Goal: Information Seeking & Learning: Learn about a topic

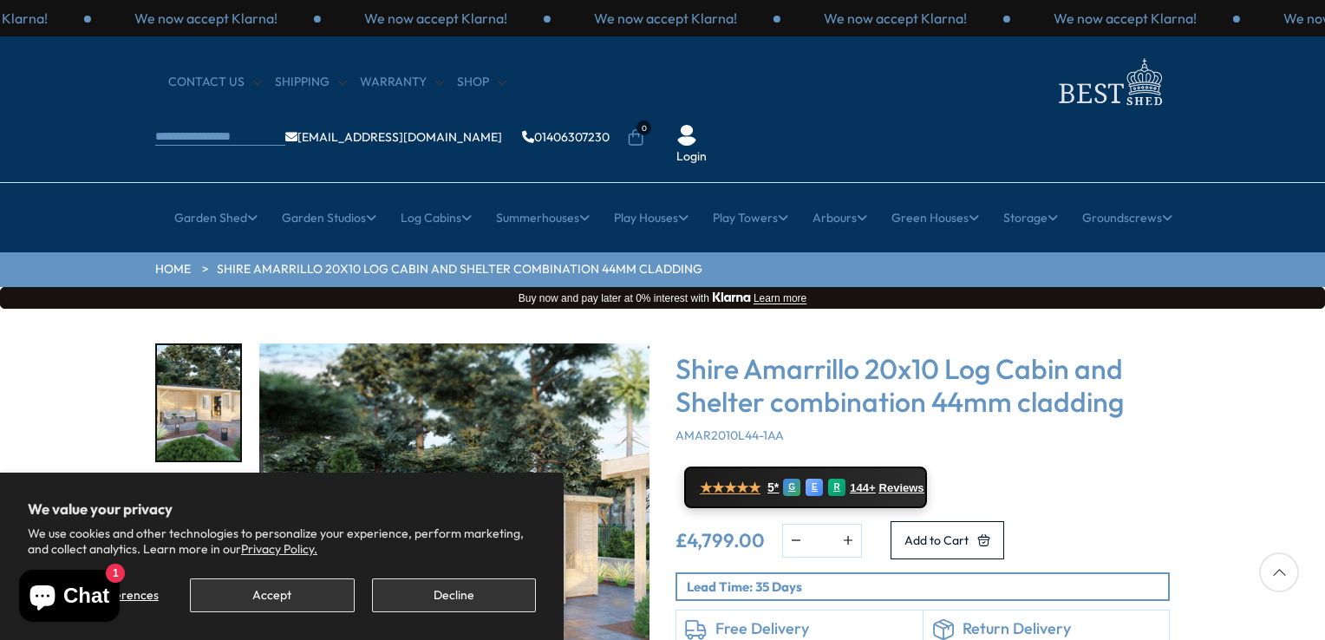
click at [82, 346] on div "Click To Expand Click To Expand Click To Expand Click To Expand Click To Expand…" at bounding box center [662, 571] width 1325 height 524
drag, startPoint x: 479, startPoint y: 595, endPoint x: 489, endPoint y: 593, distance: 10.6
click at [482, 598] on button "Decline" at bounding box center [454, 595] width 164 height 34
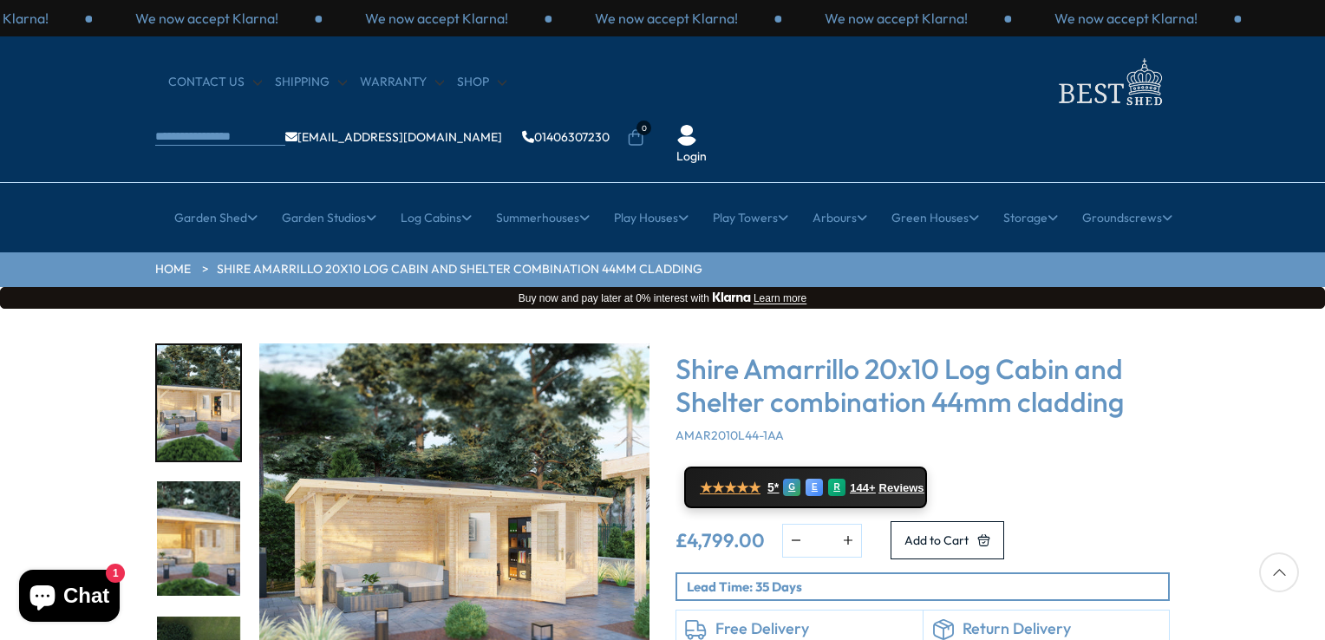
click at [1277, 324] on div "Click To Expand Click To Expand Click To Expand Click To Expand Click To Expand…" at bounding box center [662, 571] width 1325 height 524
click at [1317, 321] on div "Click To Expand Click To Expand Click To Expand Click To Expand Click To Expand…" at bounding box center [662, 571] width 1325 height 524
click at [194, 489] on img "2 / 8" at bounding box center [198, 538] width 83 height 115
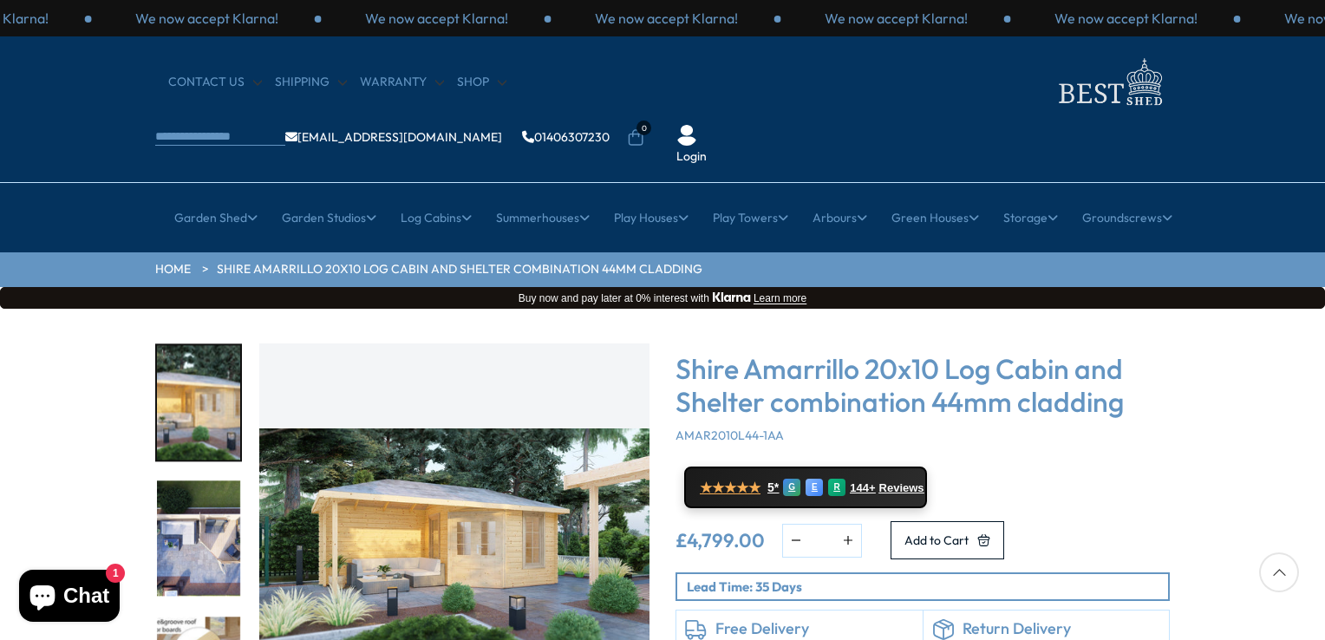
click at [466, 480] on img "2 / 8" at bounding box center [454, 538] width 390 height 390
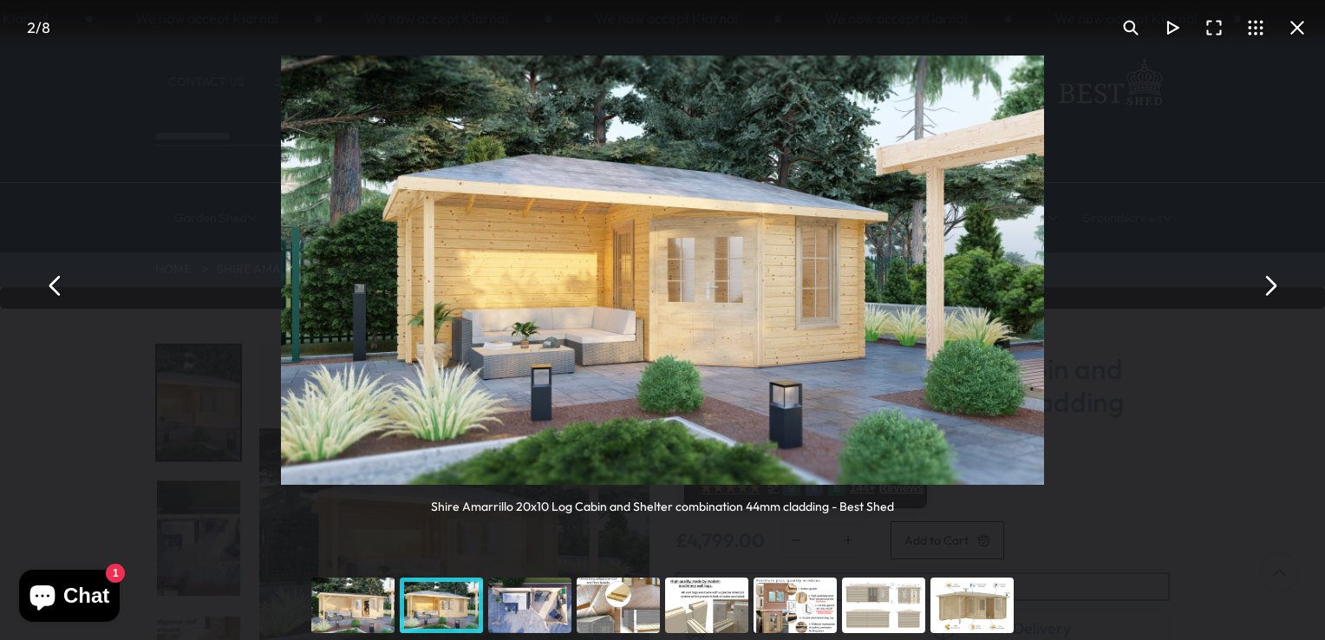
click at [346, 605] on div "You can close this modal content with the ESC key" at bounding box center [353, 605] width 88 height 69
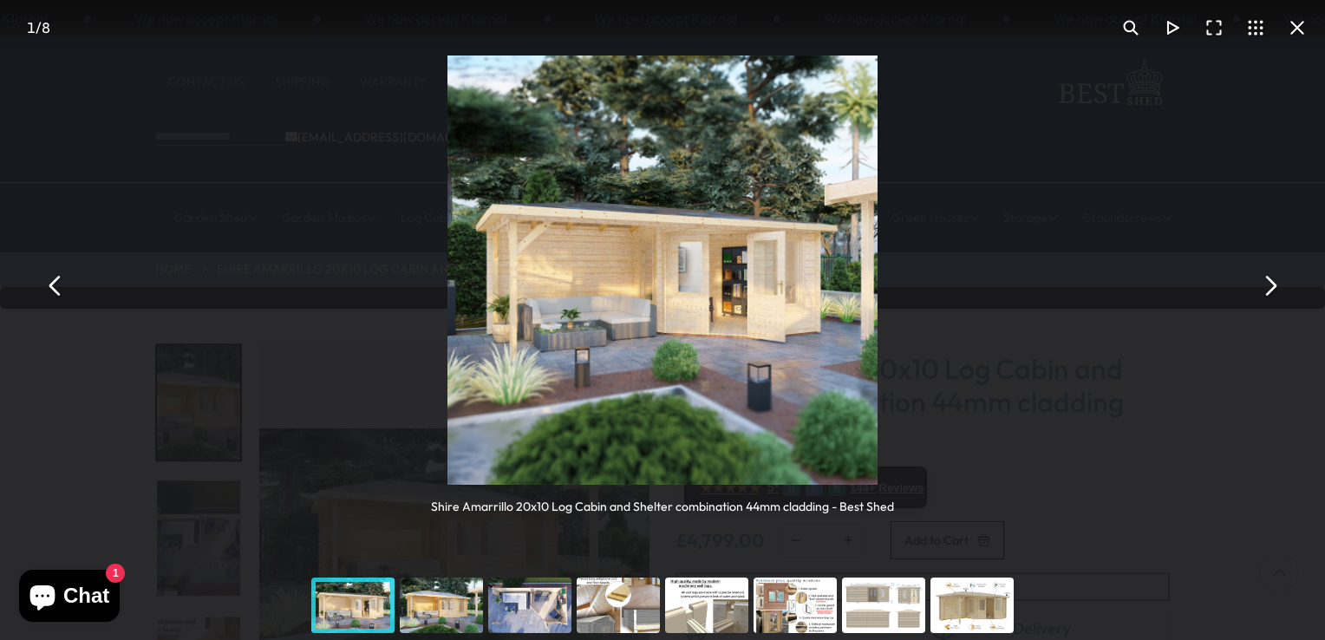
click at [1272, 285] on button "You can close this modal content with the ESC key" at bounding box center [1270, 286] width 42 height 42
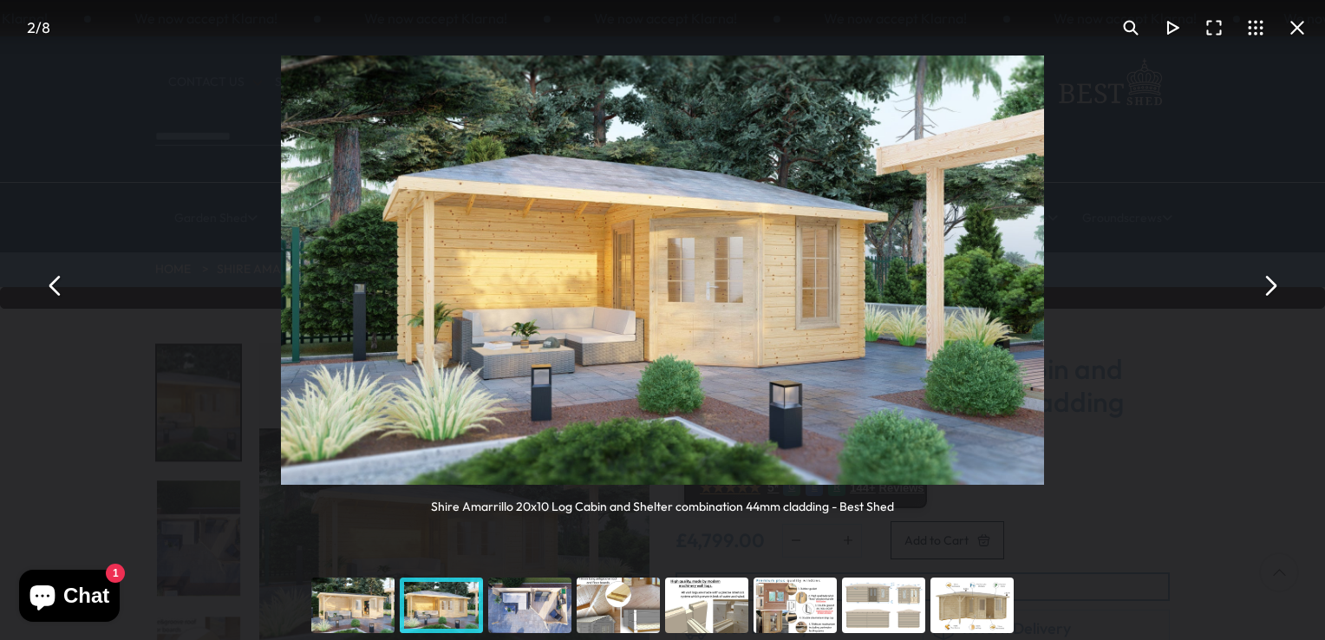
click at [1271, 283] on button "You can close this modal content with the ESC key" at bounding box center [1270, 286] width 42 height 42
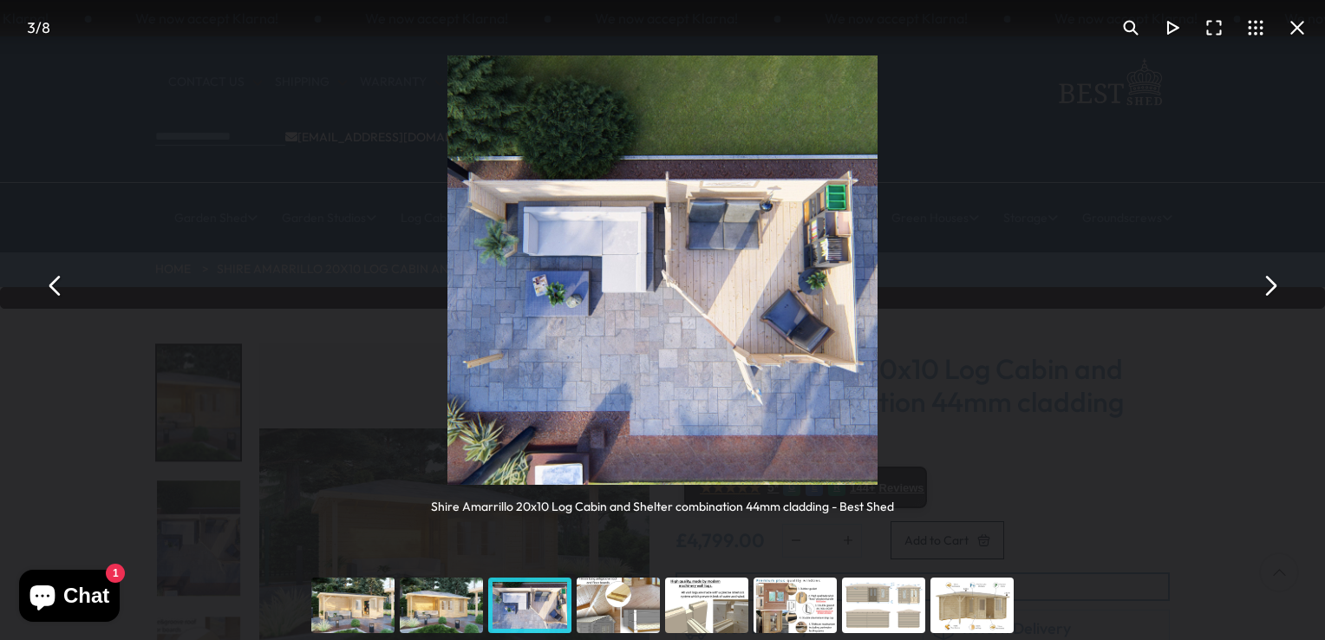
click at [1271, 283] on button "You can close this modal content with the ESC key" at bounding box center [1270, 286] width 42 height 42
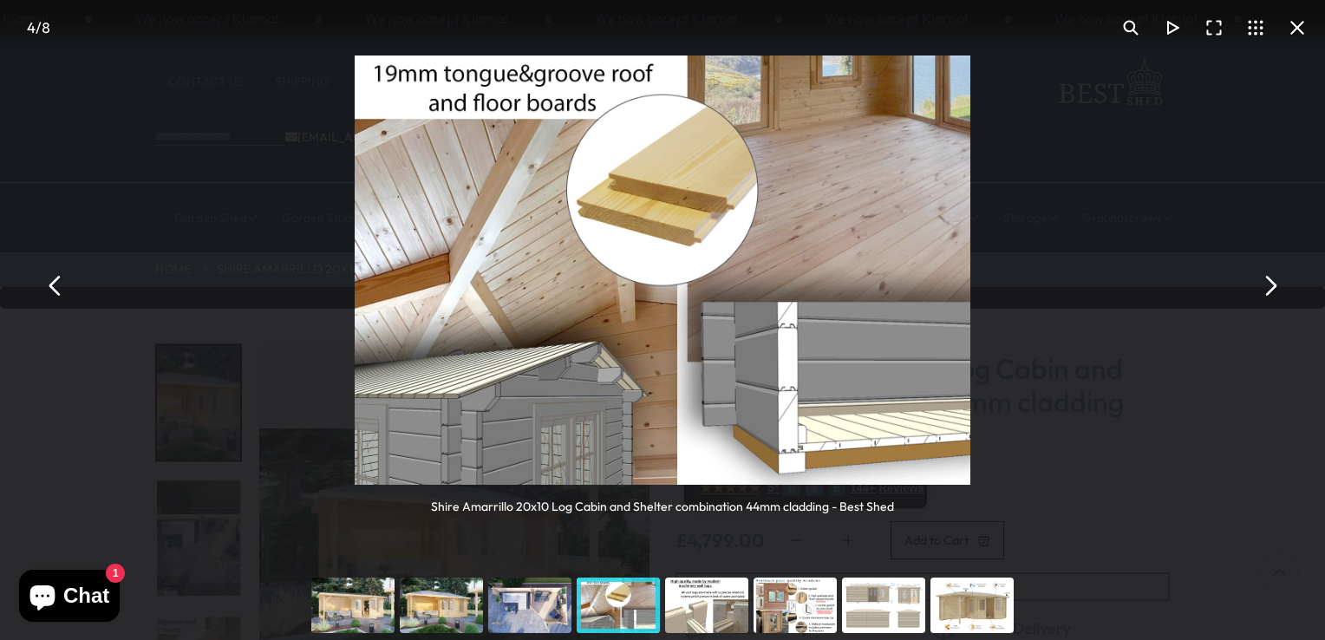
click at [1265, 284] on button "You can close this modal content with the ESC key" at bounding box center [1270, 286] width 42 height 42
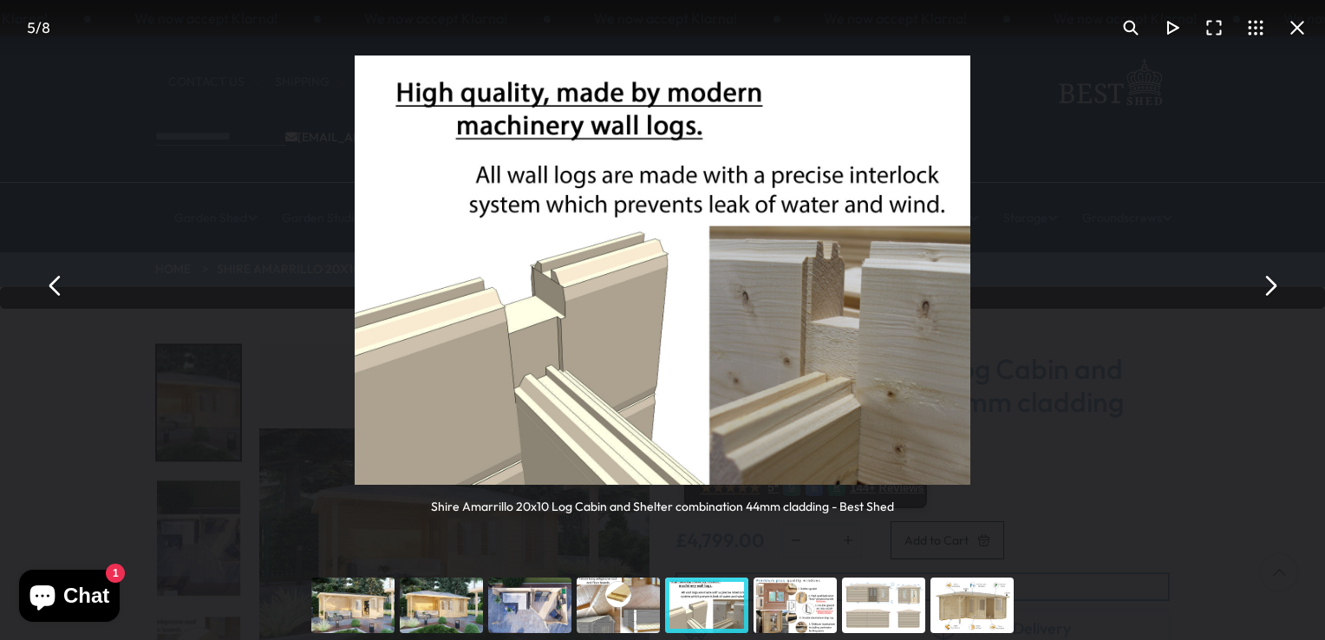
click at [1265, 284] on button "You can close this modal content with the ESC key" at bounding box center [1270, 286] width 42 height 42
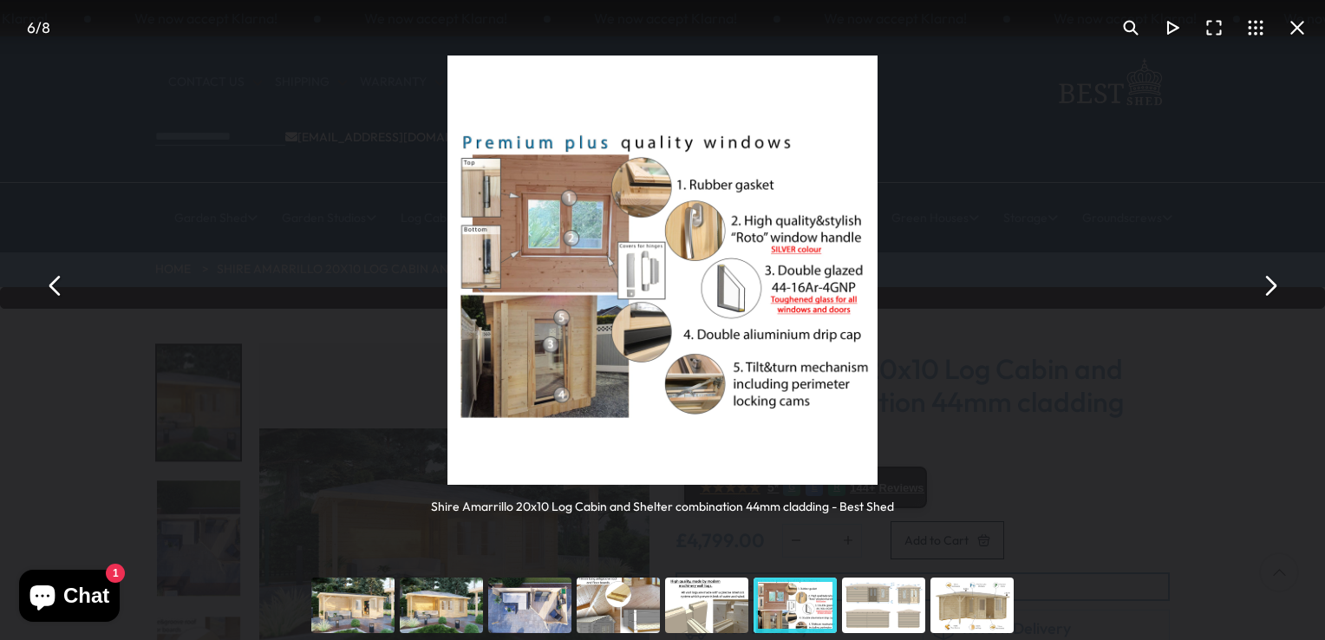
click at [1270, 286] on button "You can close this modal content with the ESC key" at bounding box center [1270, 286] width 42 height 42
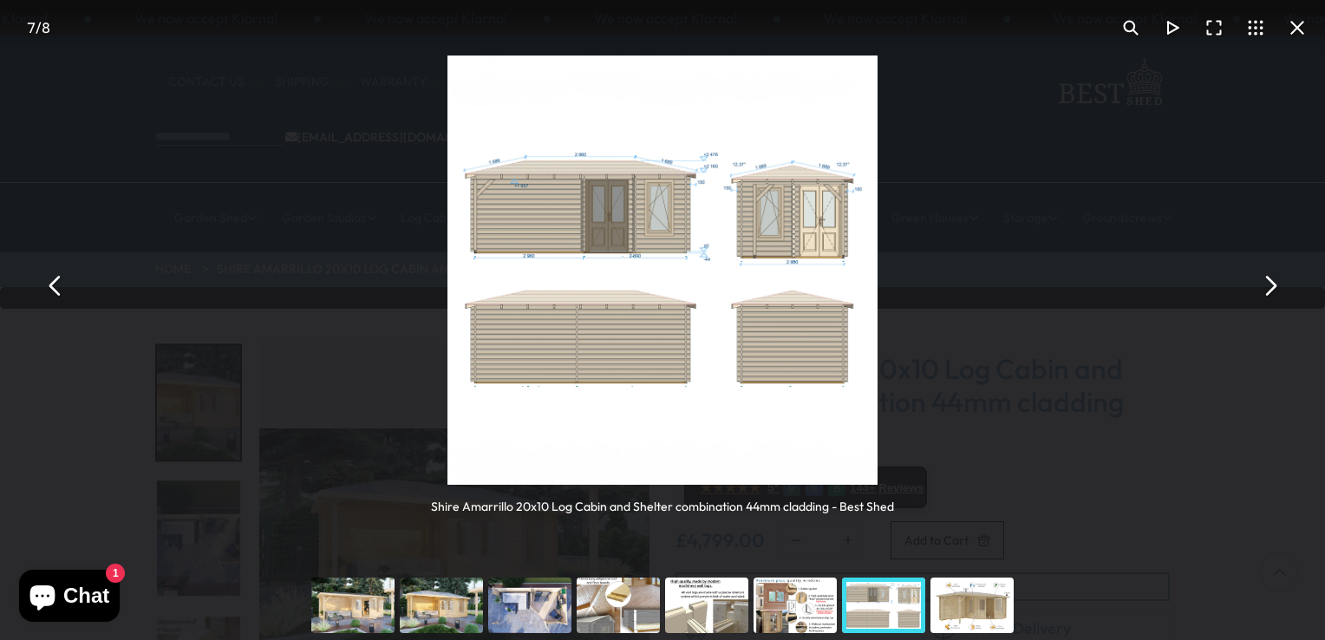
click at [1270, 286] on button "You can close this modal content with the ESC key" at bounding box center [1270, 286] width 42 height 42
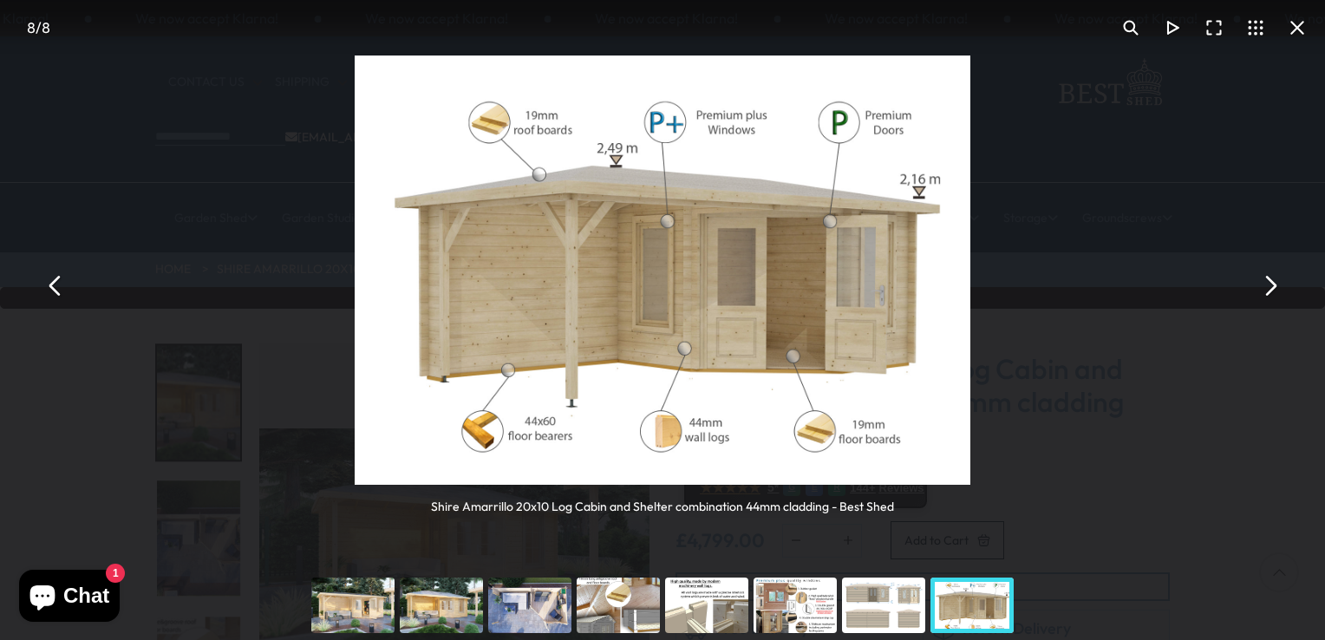
click at [1266, 286] on button "You can close this modal content with the ESC key" at bounding box center [1270, 286] width 42 height 42
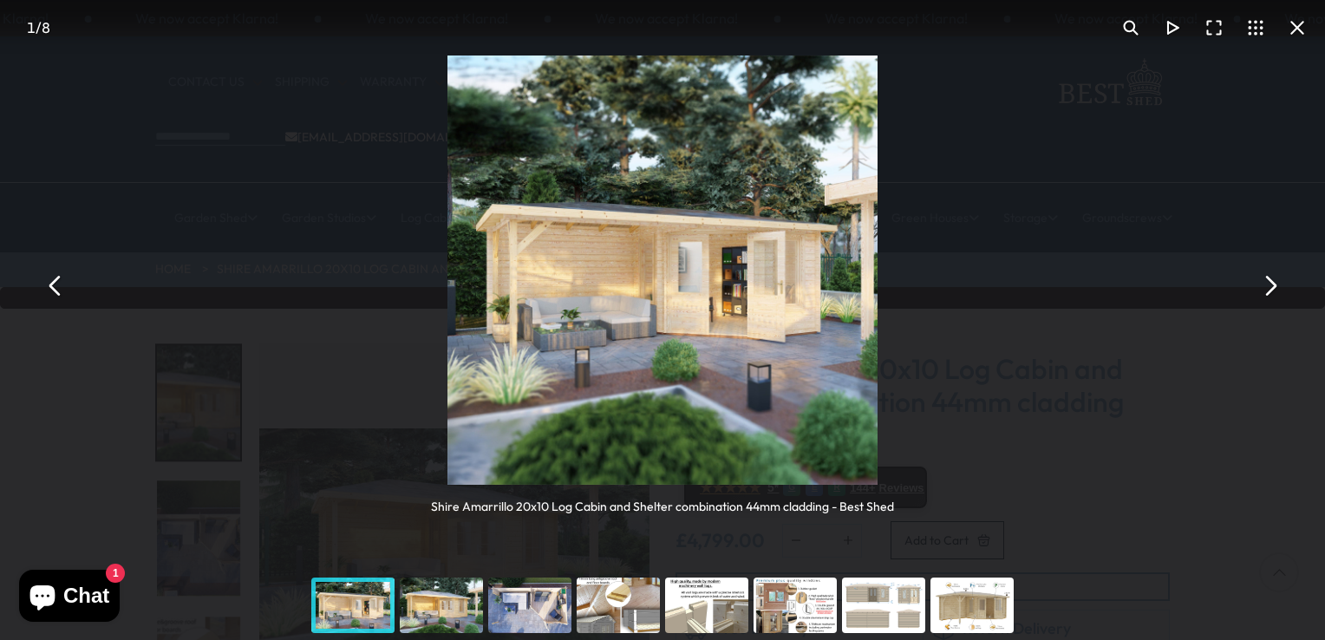
click at [1266, 286] on button "You can close this modal content with the ESC key" at bounding box center [1270, 286] width 42 height 42
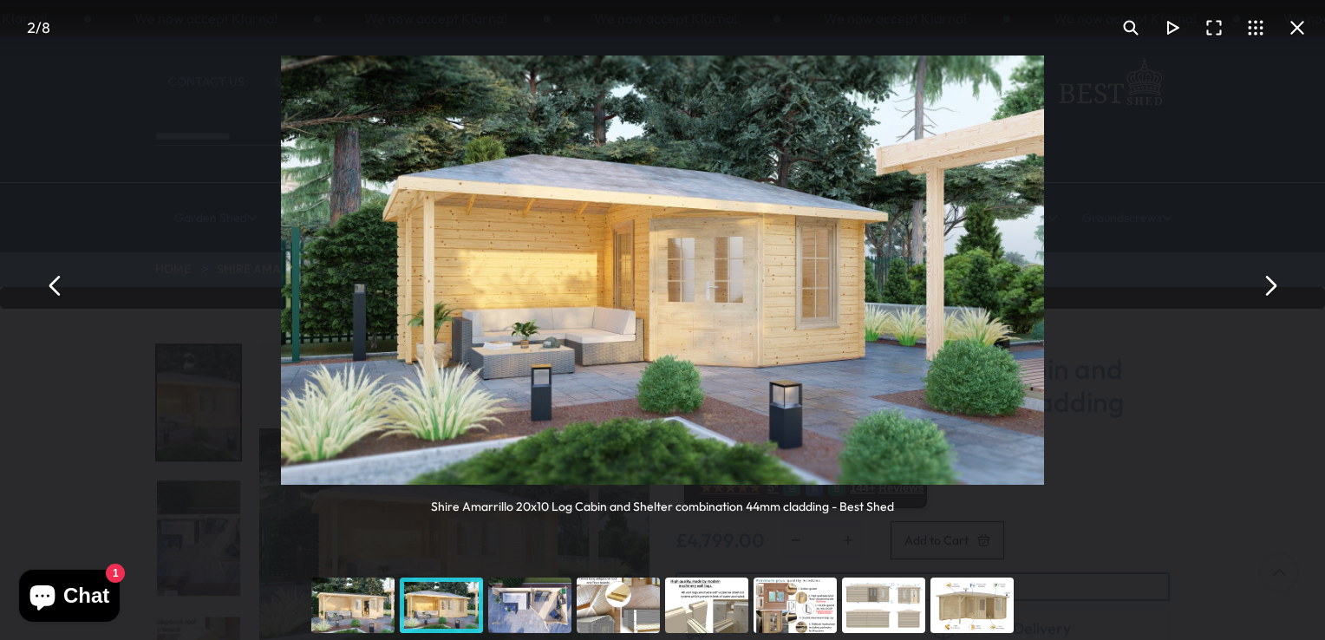
click at [1268, 290] on button "You can close this modal content with the ESC key" at bounding box center [1270, 286] width 42 height 42
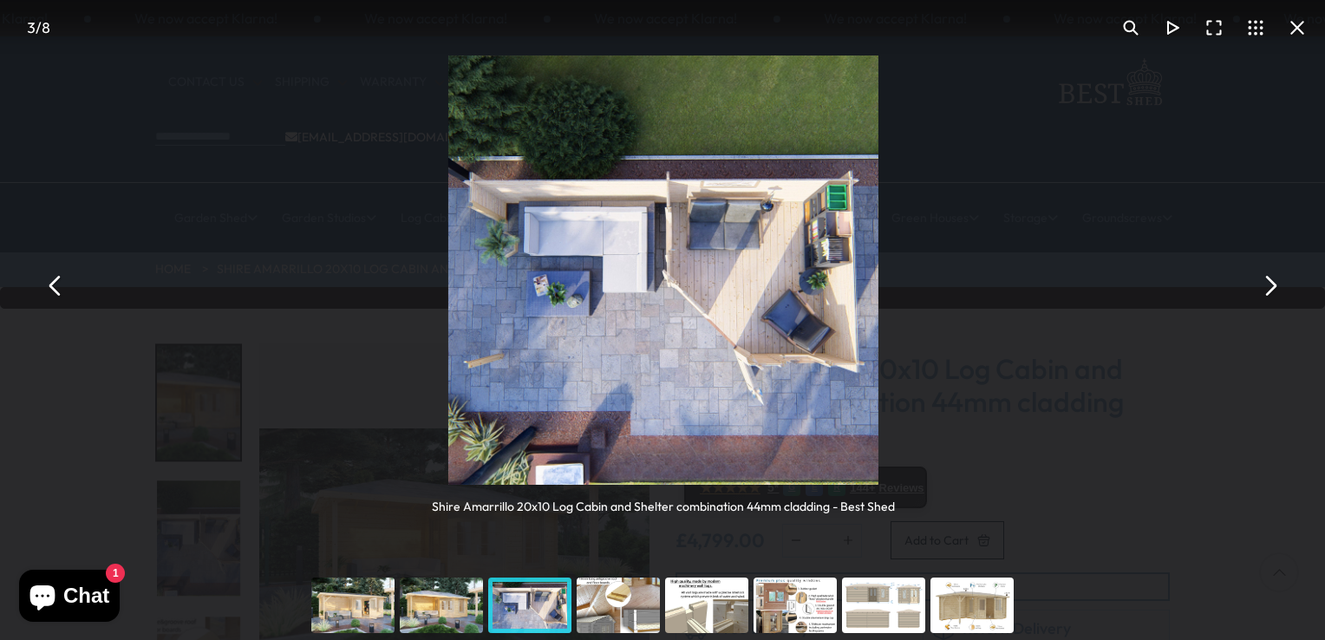
click at [1268, 290] on button "You can close this modal content with the ESC key" at bounding box center [1270, 286] width 42 height 42
